Goal: Check status

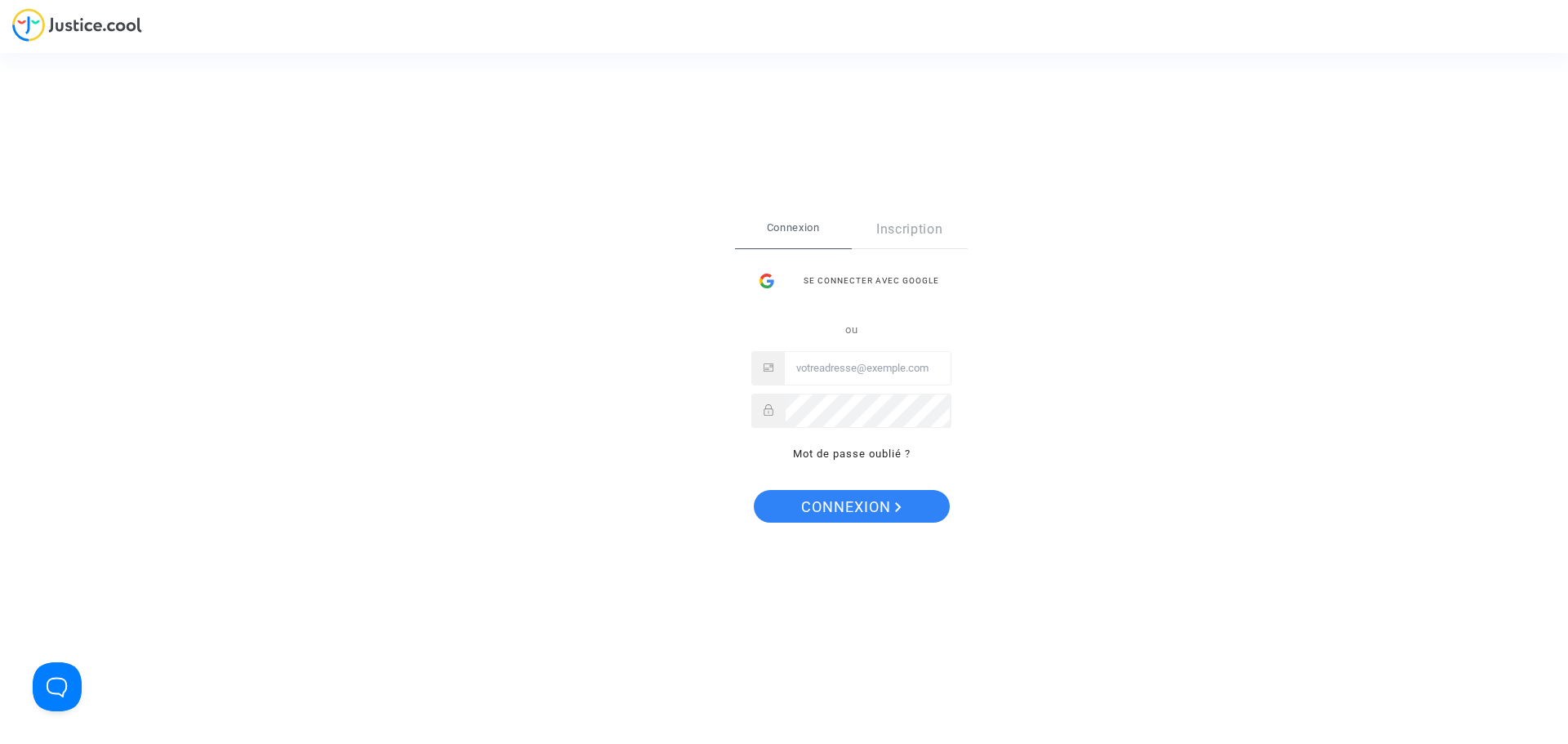
type input "[EMAIL_ADDRESS][DOMAIN_NAME]"
click at [916, 517] on button "Connexion" at bounding box center [852, 506] width 196 height 33
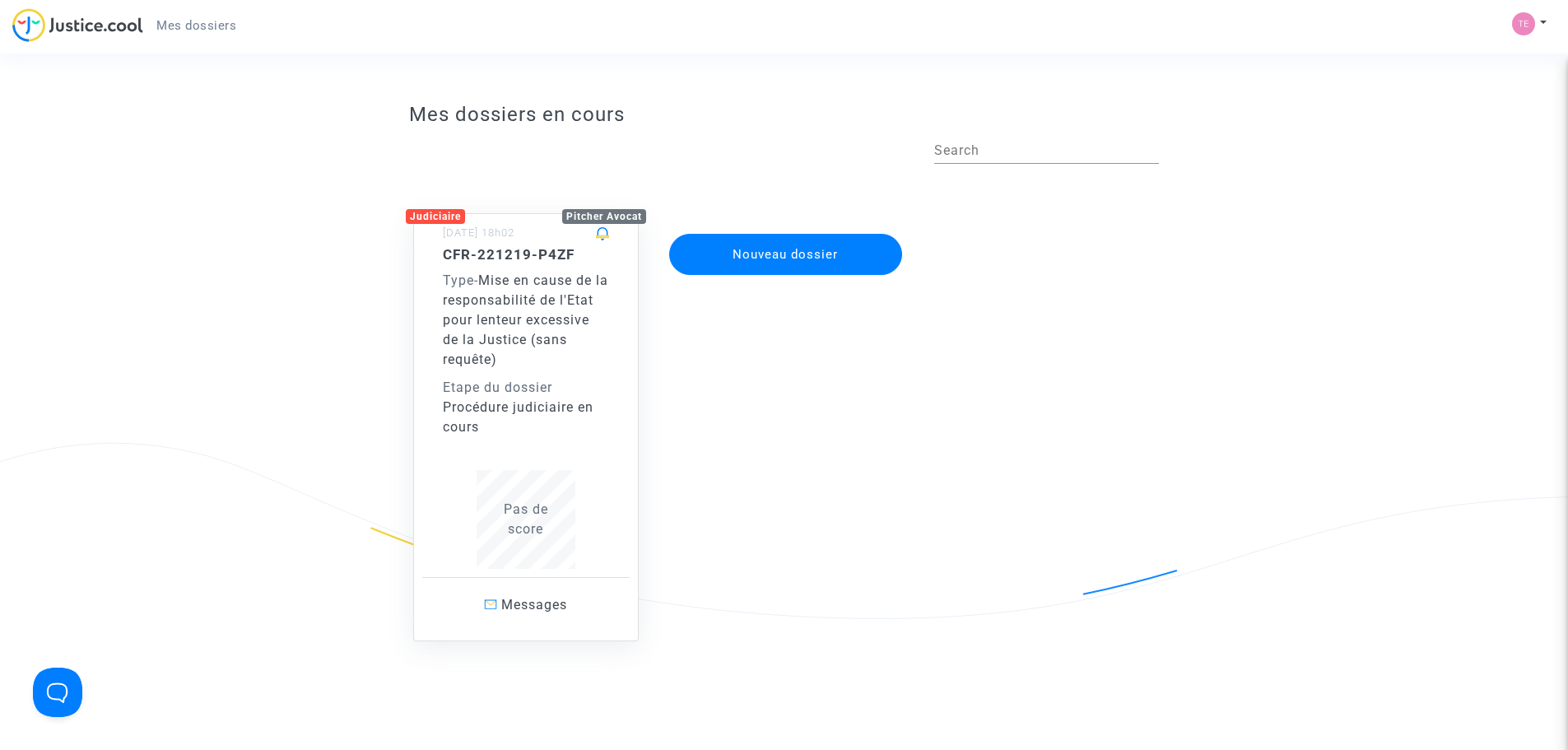
click at [487, 328] on div "Type - Mise en cause de la responsabilité de l'Etat pour lenteur excessive de l…" at bounding box center [526, 319] width 166 height 99
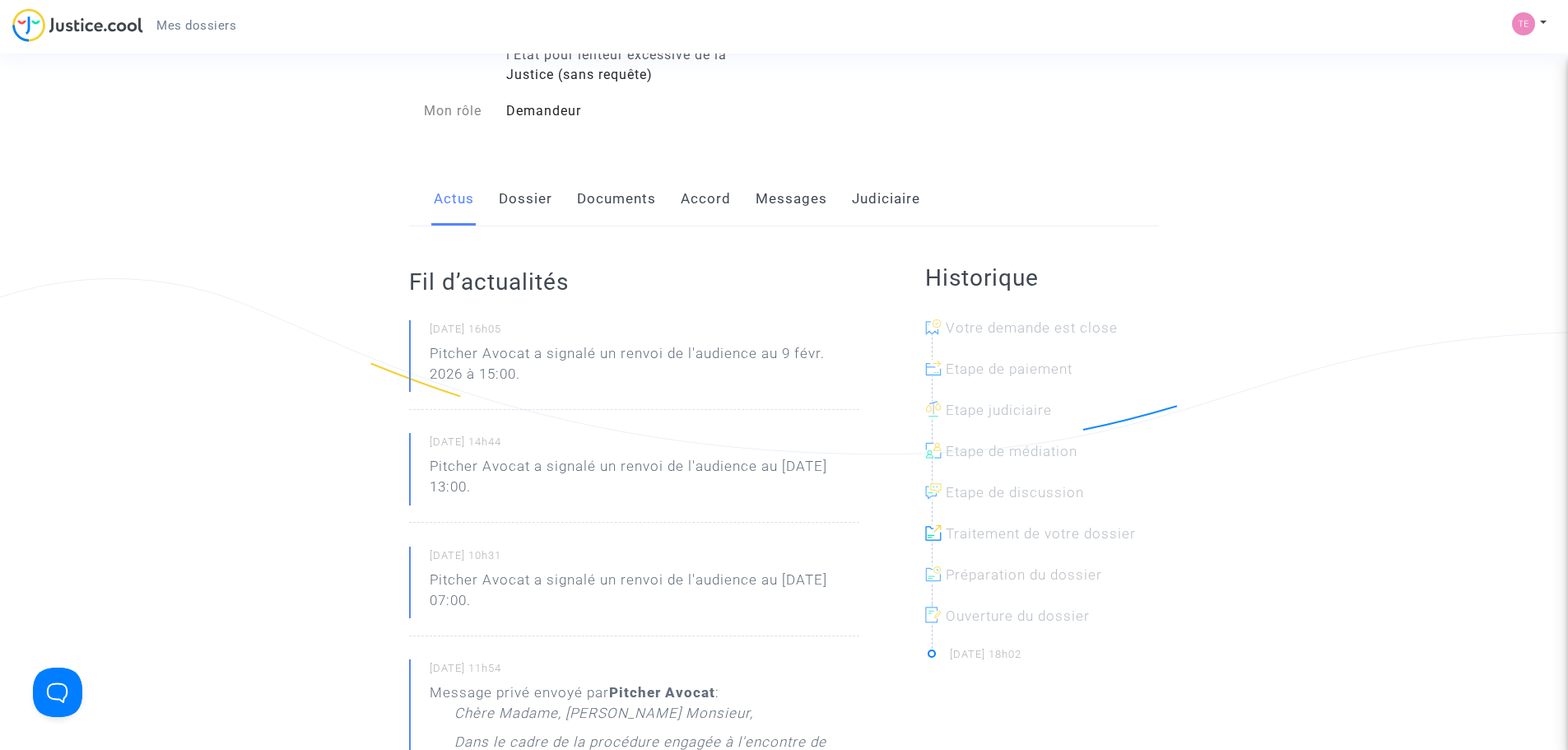
scroll to position [247, 0]
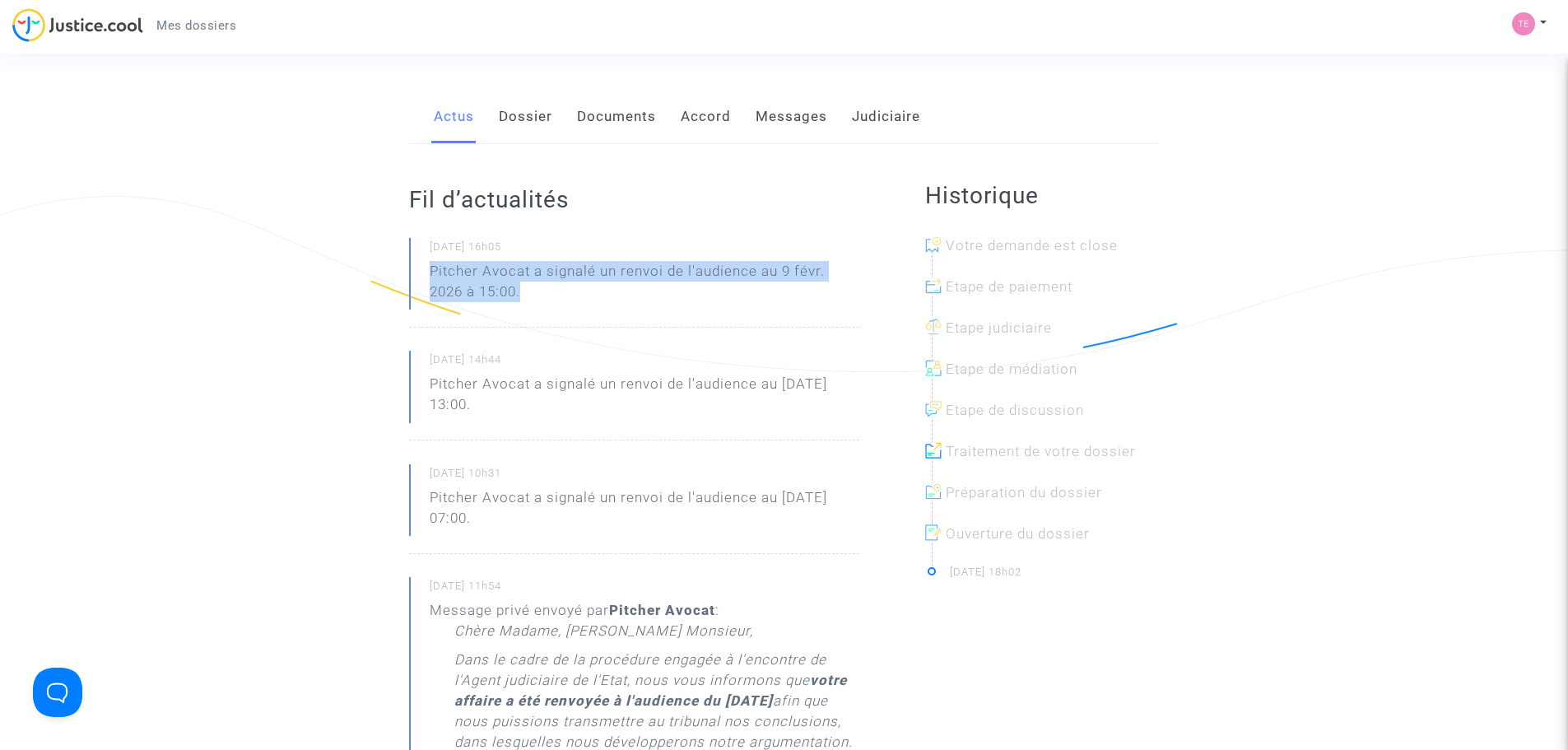
drag, startPoint x: 665, startPoint y: 291, endPoint x: 408, endPoint y: 273, distance: 257.6
click at [551, 279] on p "Pitcher Avocat a signalé un renvoi de l'audience au 9 févr. 2026 à 15:00." at bounding box center [645, 286] width 430 height 50
drag, startPoint x: 572, startPoint y: 294, endPoint x: 422, endPoint y: 270, distance: 151.9
click at [422, 270] on div "[DATE] 16h05 Pitcher Avocat a signalé un renvoi de l'audience au [DATE] 15:00." at bounding box center [634, 283] width 450 height 90
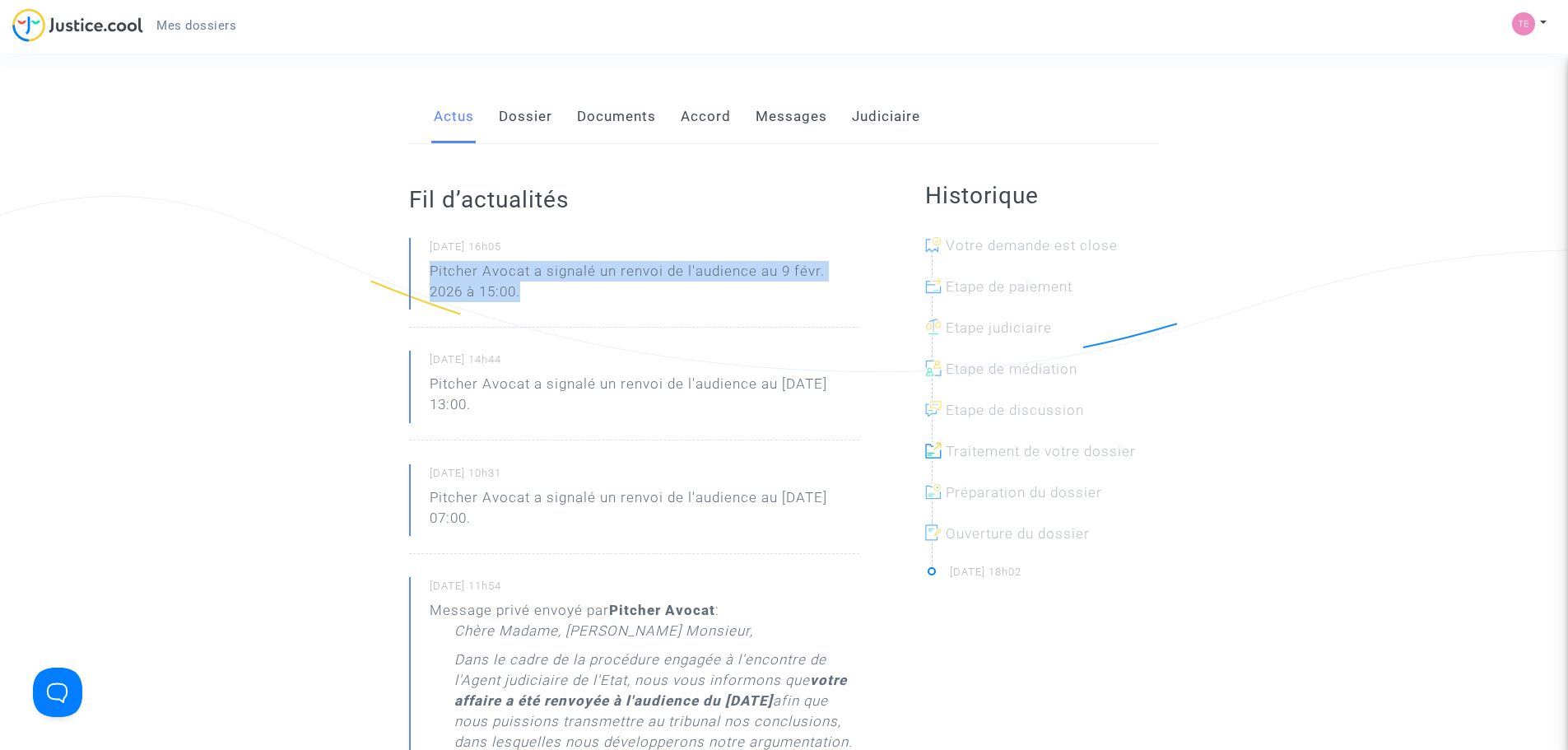
click at [598, 286] on p "Pitcher Avocat a signalé un renvoi de l'audience au 9 févr. 2026 à 15:00." at bounding box center [645, 286] width 430 height 50
